Goal: Transaction & Acquisition: Purchase product/service

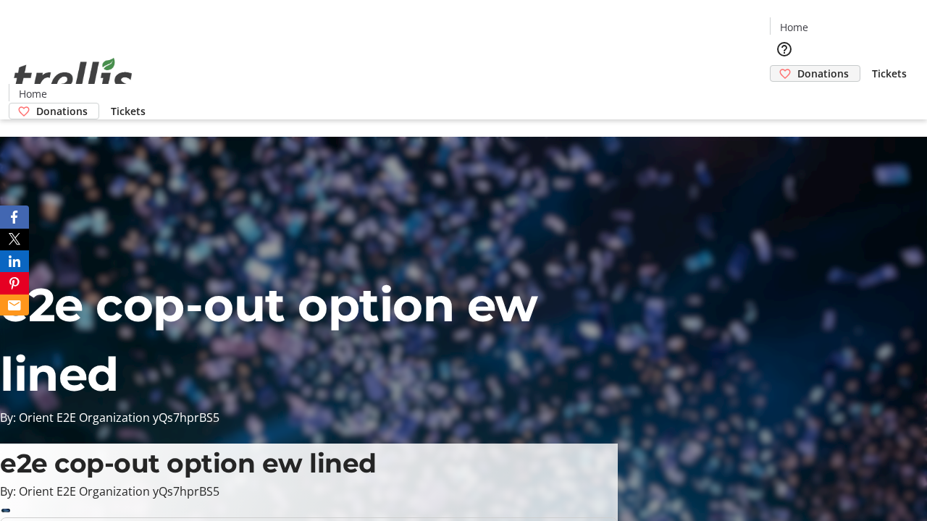
click at [797, 66] on span "Donations" at bounding box center [822, 73] width 51 height 15
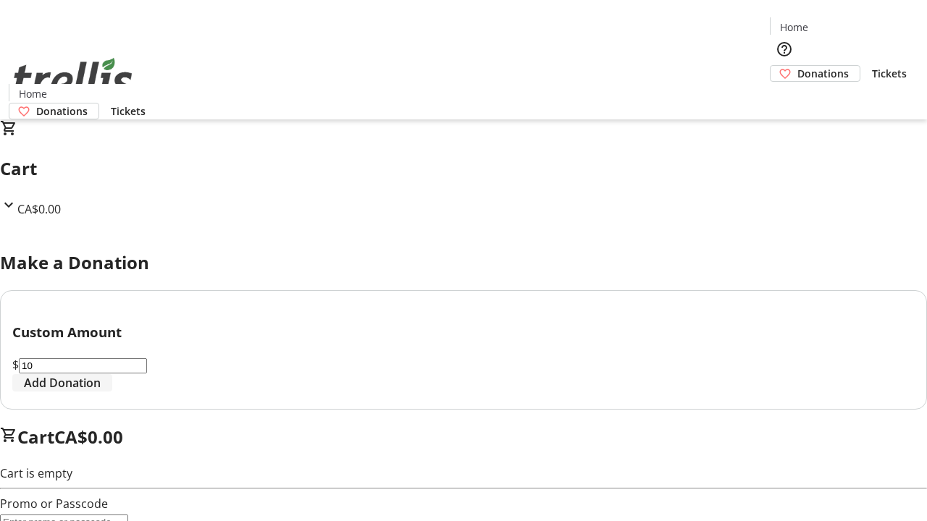
click at [101, 392] on span "Add Donation" at bounding box center [62, 382] width 77 height 17
select select "CA"
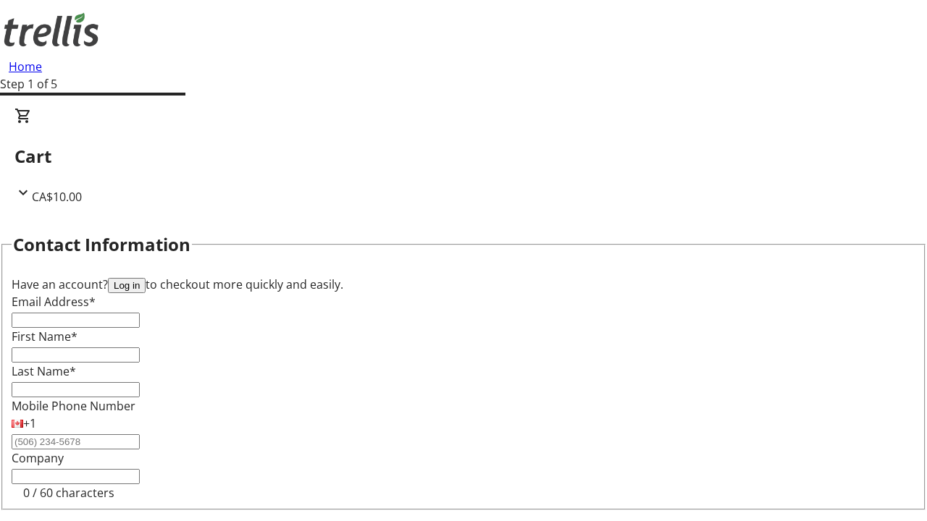
click at [146, 278] on button "Log in" at bounding box center [127, 285] width 38 height 15
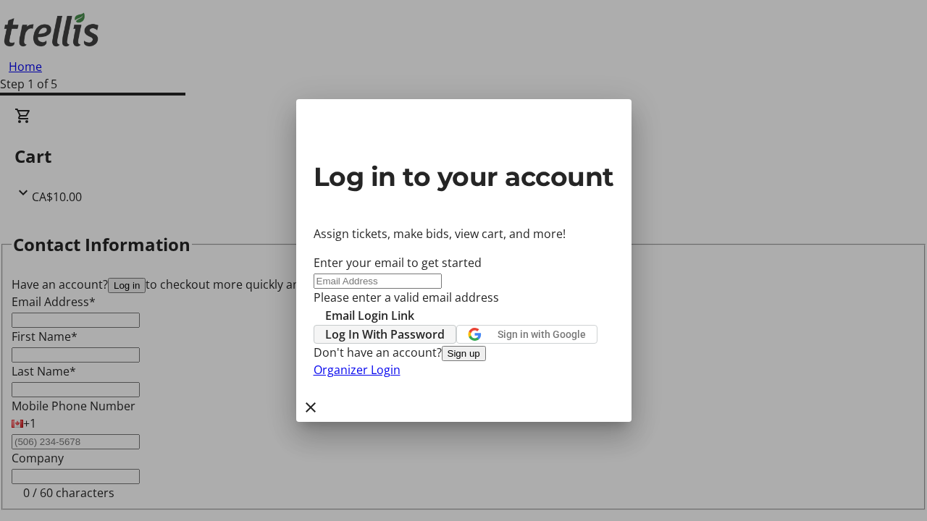
click at [445, 326] on span "Log In With Password" at bounding box center [384, 334] width 119 height 17
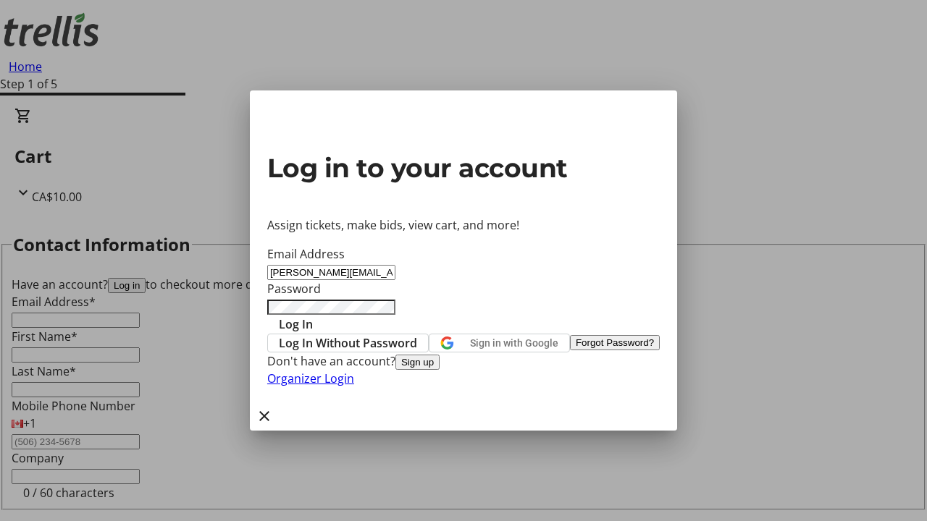
type input "[PERSON_NAME][EMAIL_ADDRESS][DOMAIN_NAME]"
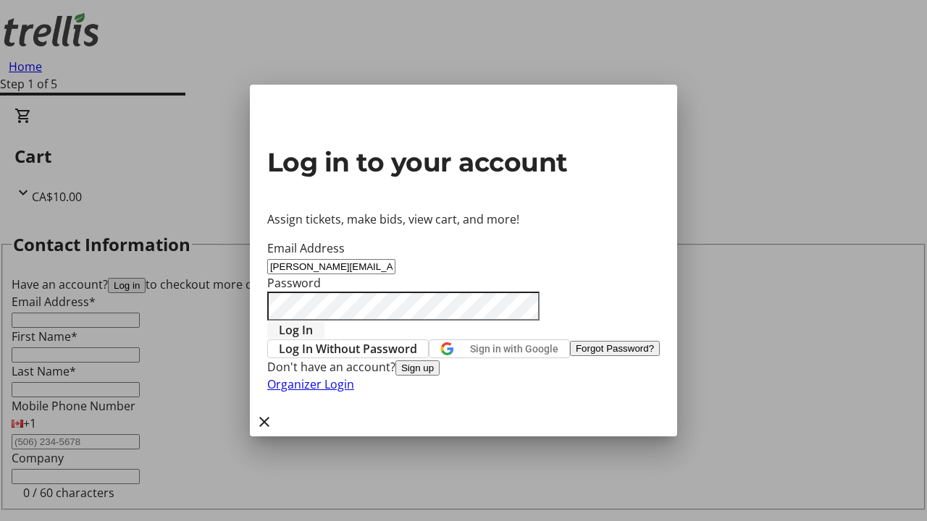
click at [313, 322] on span "Log In" at bounding box center [296, 330] width 34 height 17
